Goal: Find specific page/section

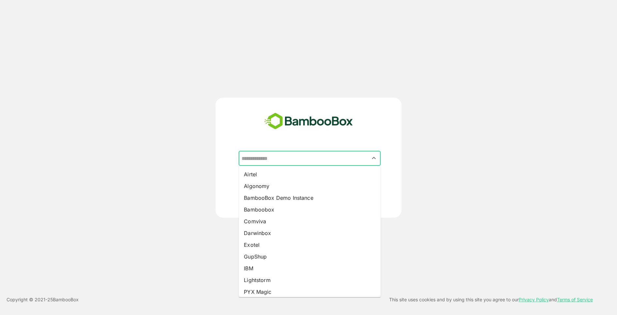
click at [297, 161] on input "text" at bounding box center [309, 158] width 139 height 12
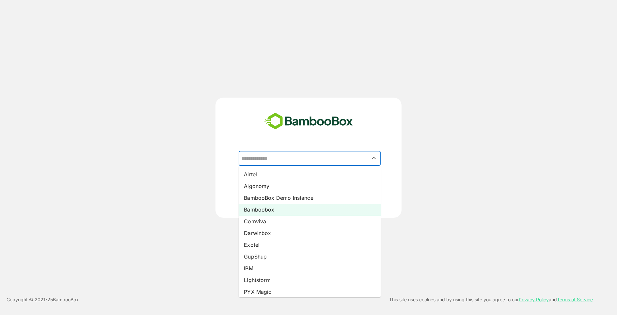
click at [287, 210] on li "Bamboobox" at bounding box center [309, 210] width 142 height 12
type input "*********"
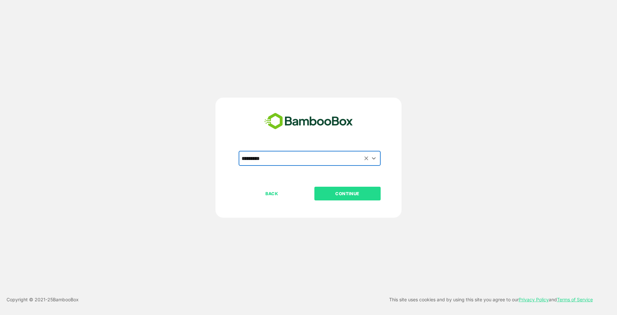
click at [338, 192] on p "CONTINUE" at bounding box center [347, 193] width 65 height 7
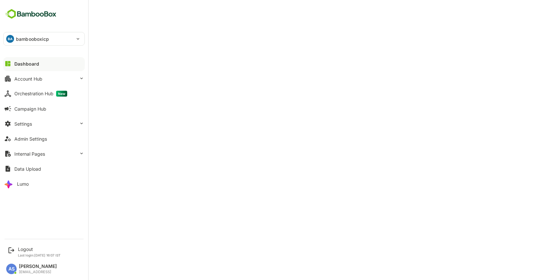
click at [27, 61] on div "Dashboard" at bounding box center [26, 64] width 25 height 6
click at [22, 77] on div "Account Hub" at bounding box center [28, 79] width 28 height 6
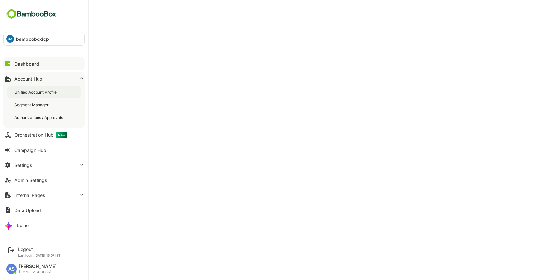
click at [26, 89] on div "Unified Account Profile" at bounding box center [36, 92] width 44 height 6
click at [26, 89] on div "Unified Account Profile" at bounding box center [36, 92] width 45 height 6
